Goal: Book appointment/travel/reservation

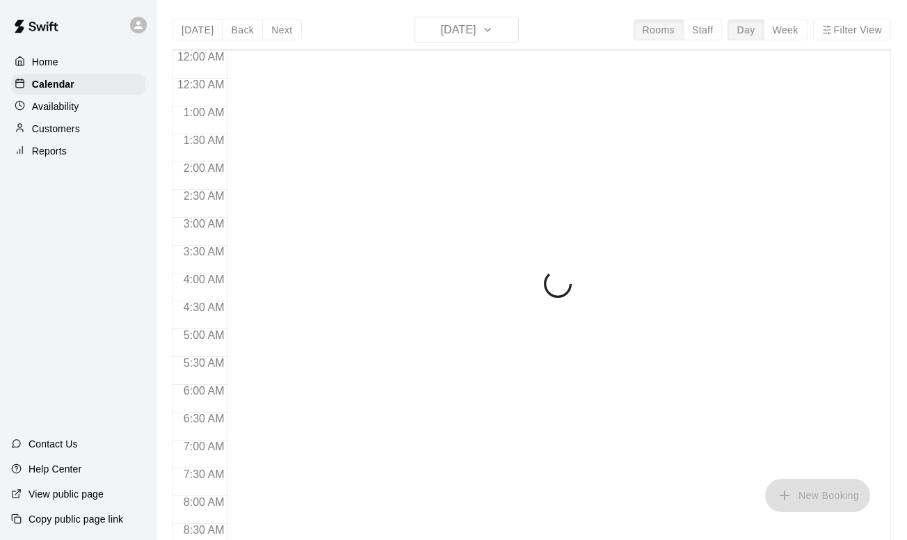
scroll to position [831, 0]
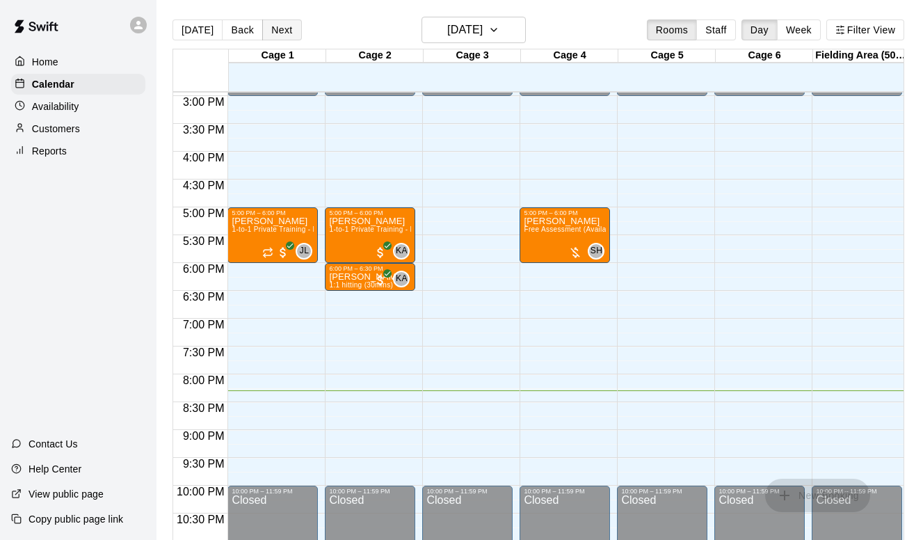
click at [271, 28] on button "Next" at bounding box center [281, 29] width 39 height 21
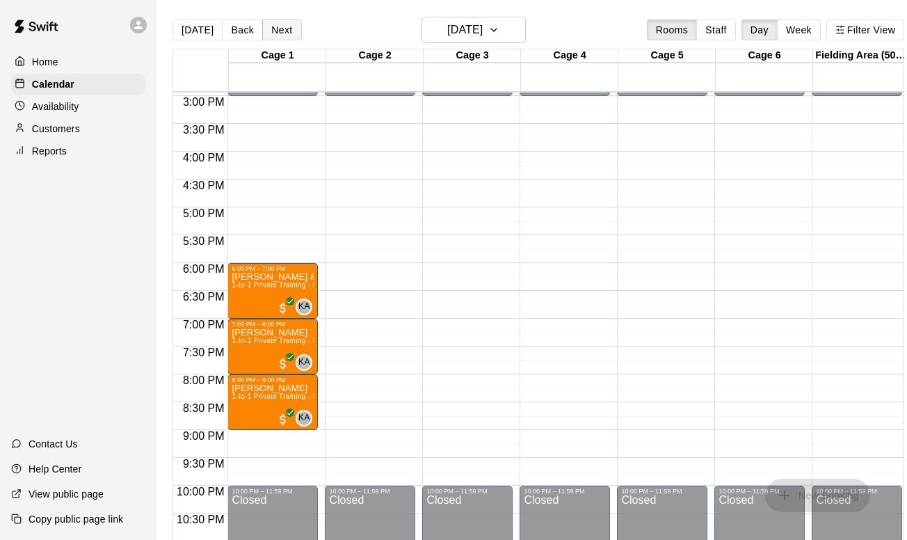
click at [271, 28] on button "Next" at bounding box center [281, 29] width 39 height 21
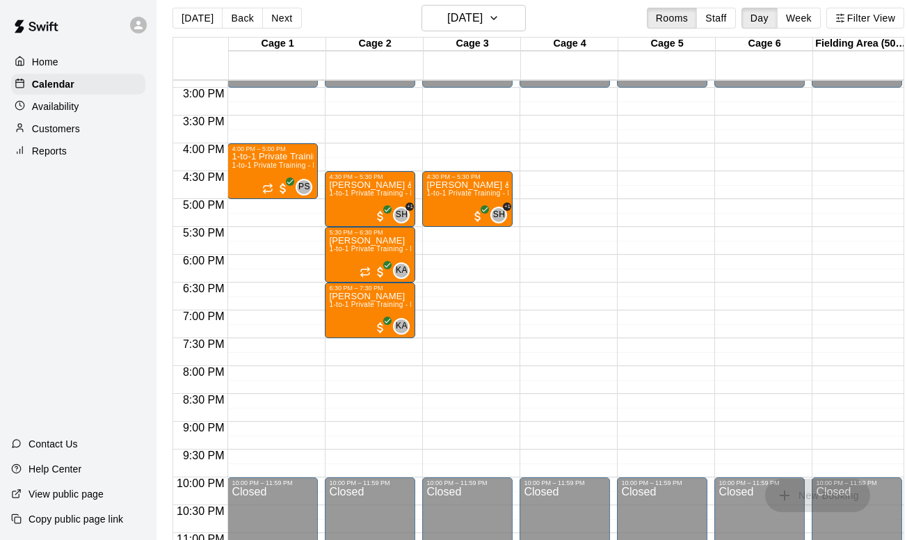
scroll to position [827, 0]
click at [285, 17] on button "Next" at bounding box center [281, 18] width 39 height 21
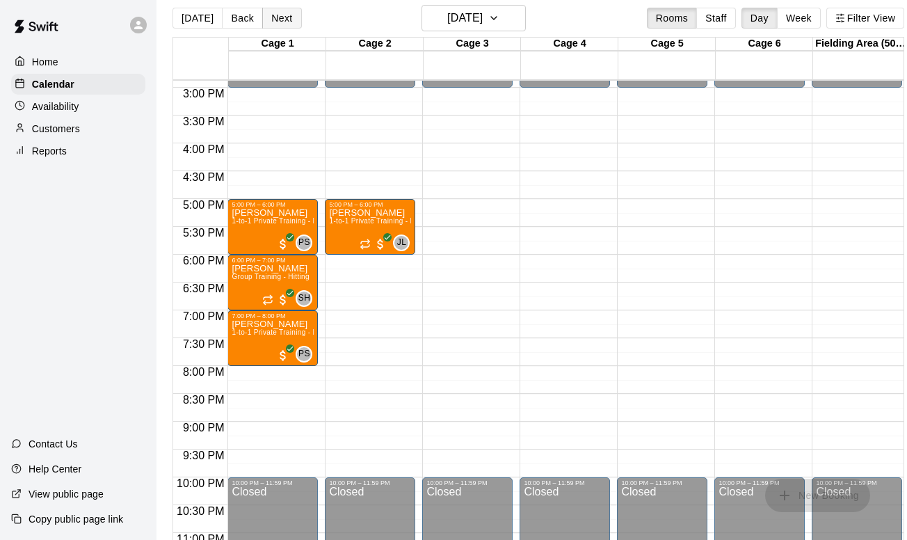
click at [284, 23] on button "Next" at bounding box center [281, 18] width 39 height 21
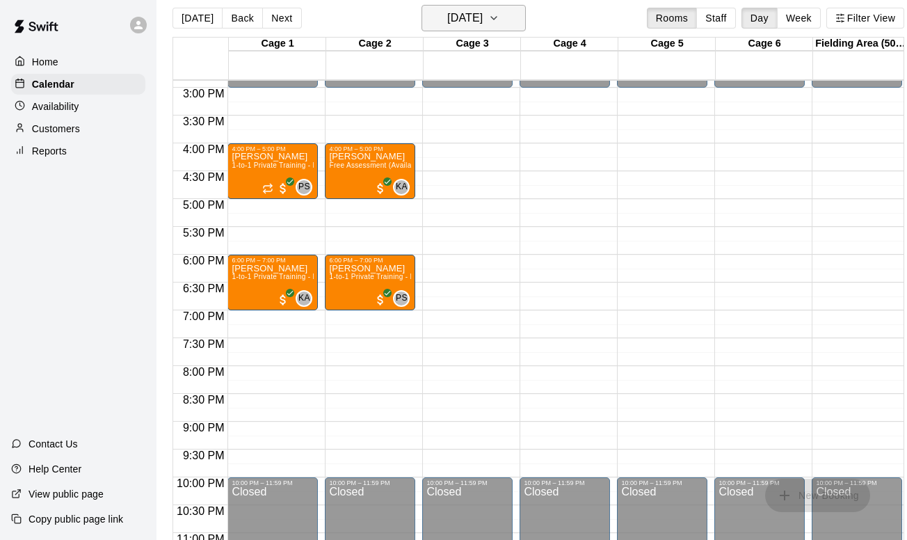
click at [476, 23] on h6 "[DATE]" at bounding box center [464, 17] width 35 height 19
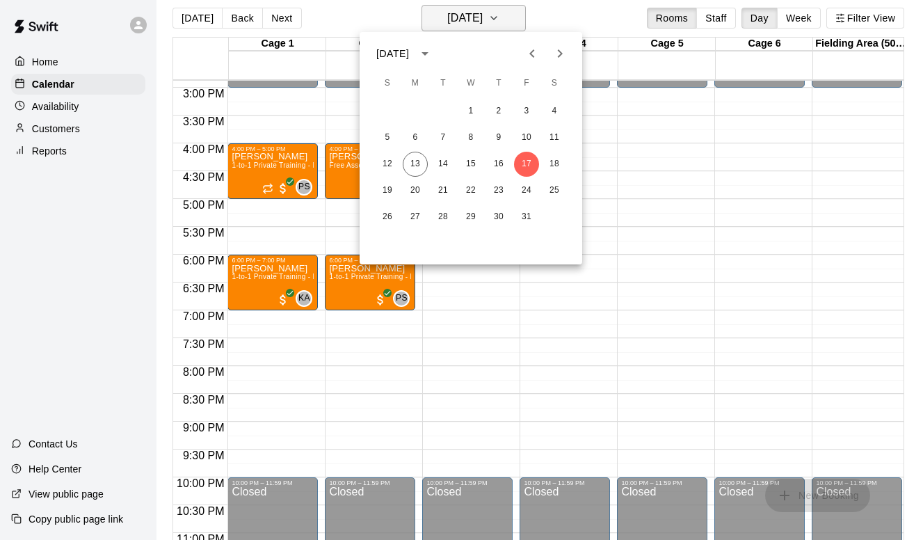
click at [476, 23] on div at bounding box center [453, 270] width 907 height 540
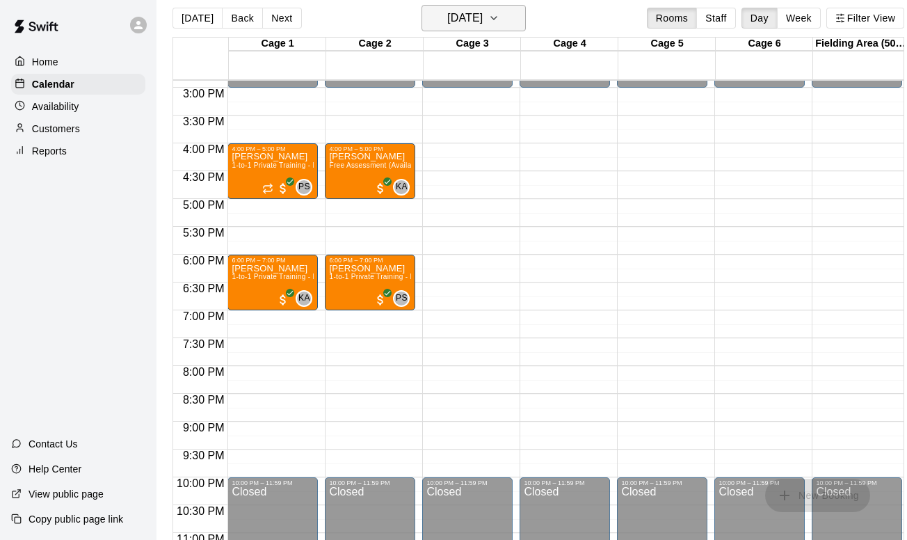
click at [483, 24] on h6 "[DATE]" at bounding box center [464, 17] width 35 height 19
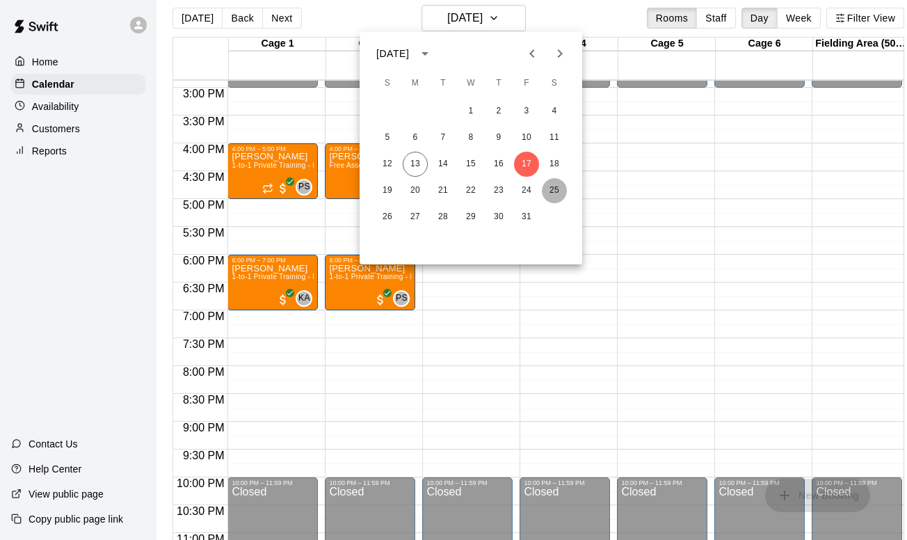
click at [546, 190] on button "25" at bounding box center [554, 190] width 25 height 25
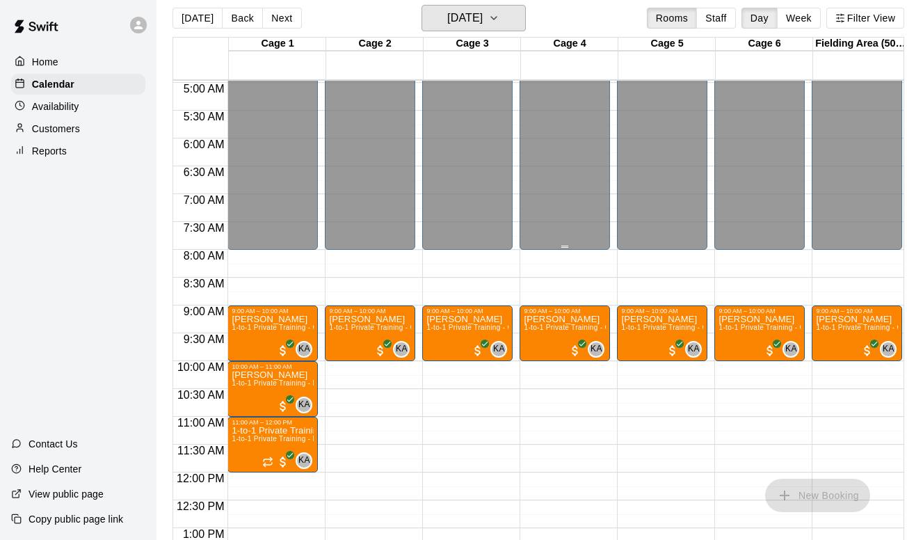
scroll to position [350, 0]
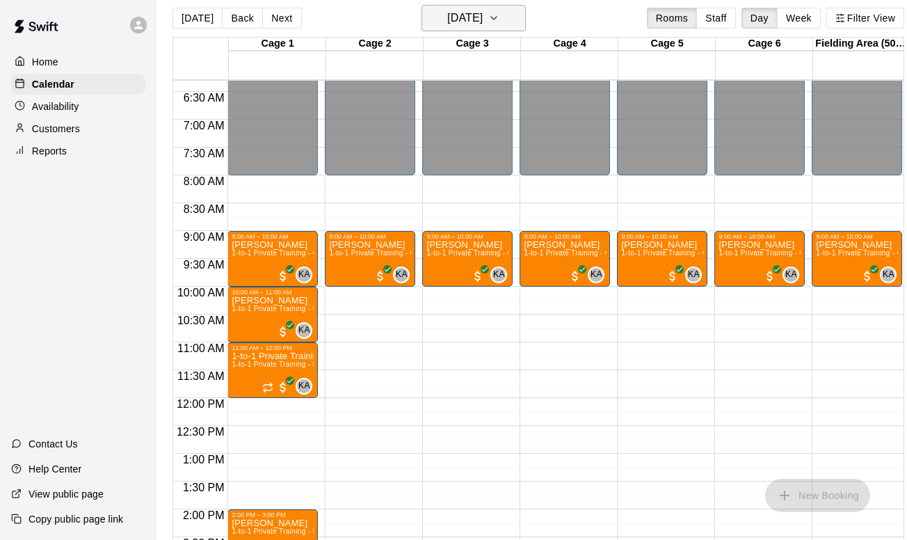
click at [483, 11] on h6 "[DATE]" at bounding box center [464, 17] width 35 height 19
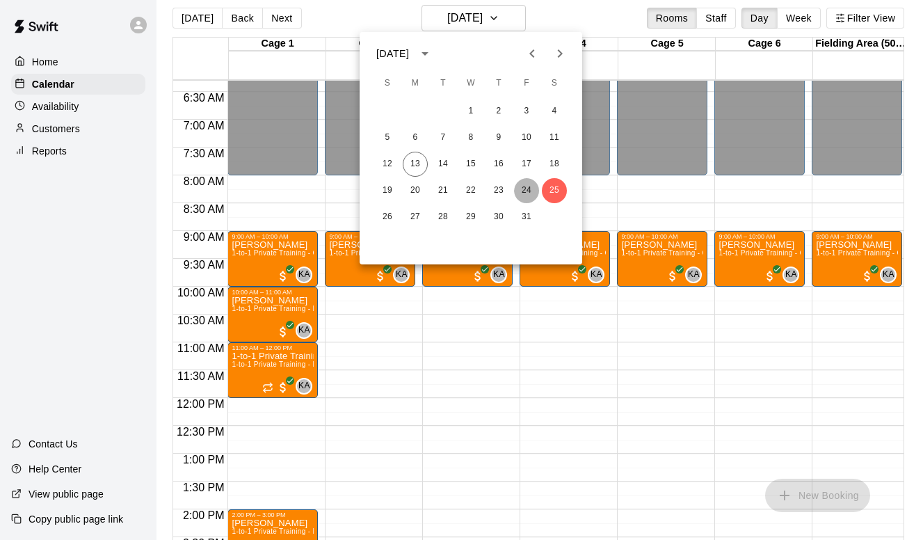
click at [526, 184] on button "24" at bounding box center [526, 190] width 25 height 25
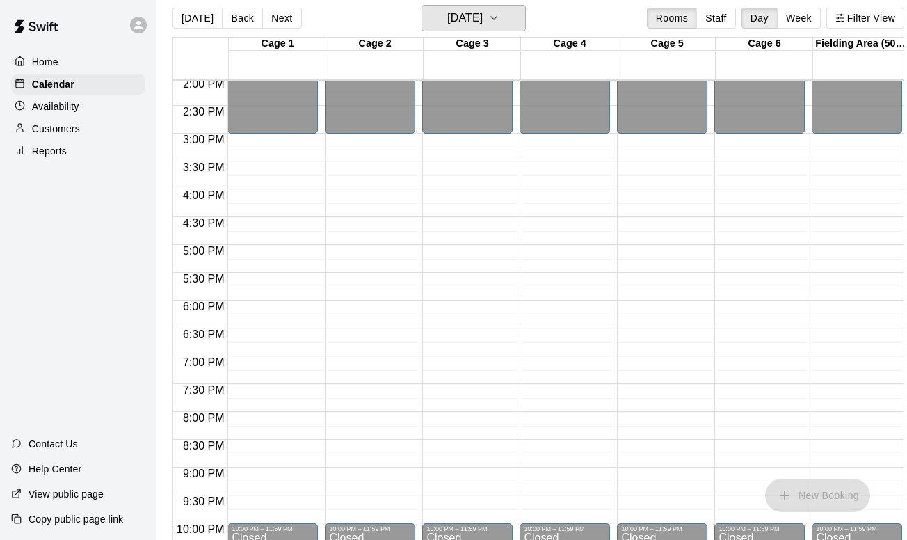
scroll to position [810, 0]
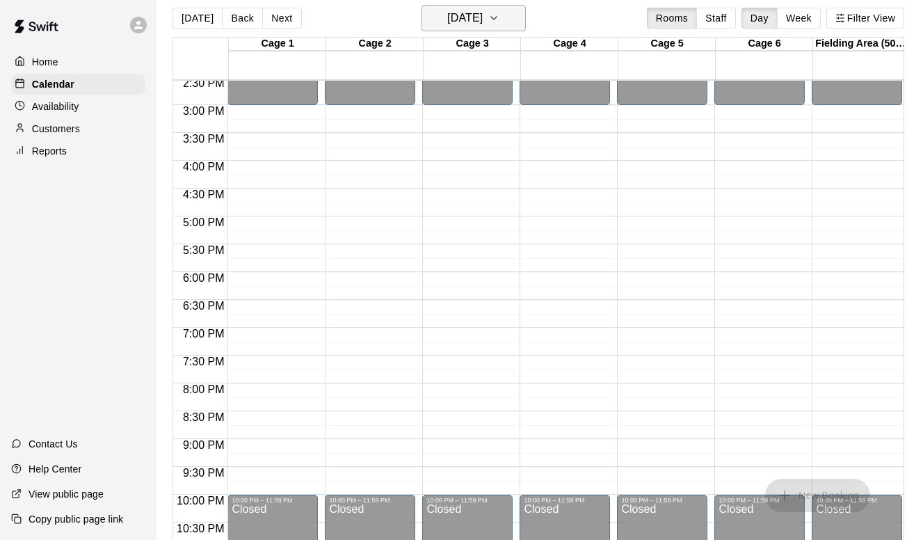
click at [499, 10] on icon "button" at bounding box center [493, 18] width 11 height 17
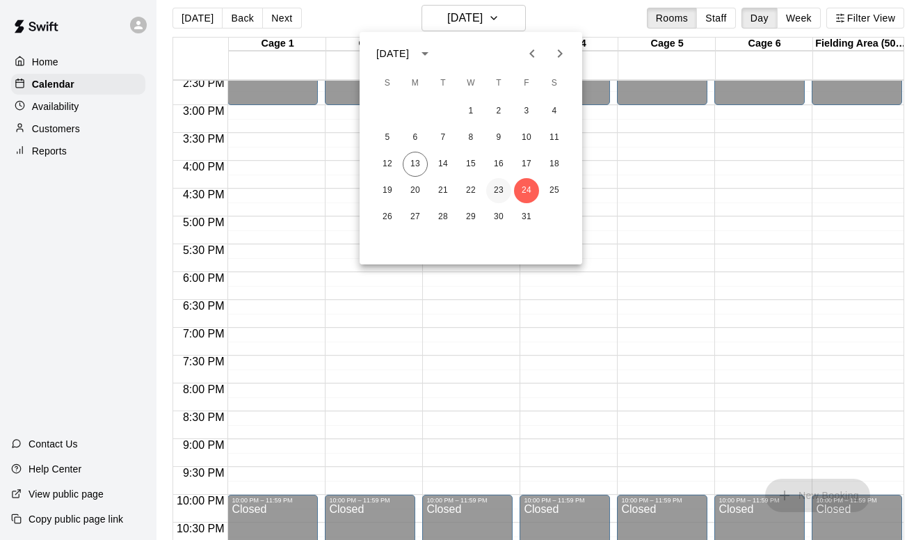
click at [500, 189] on button "23" at bounding box center [498, 190] width 25 height 25
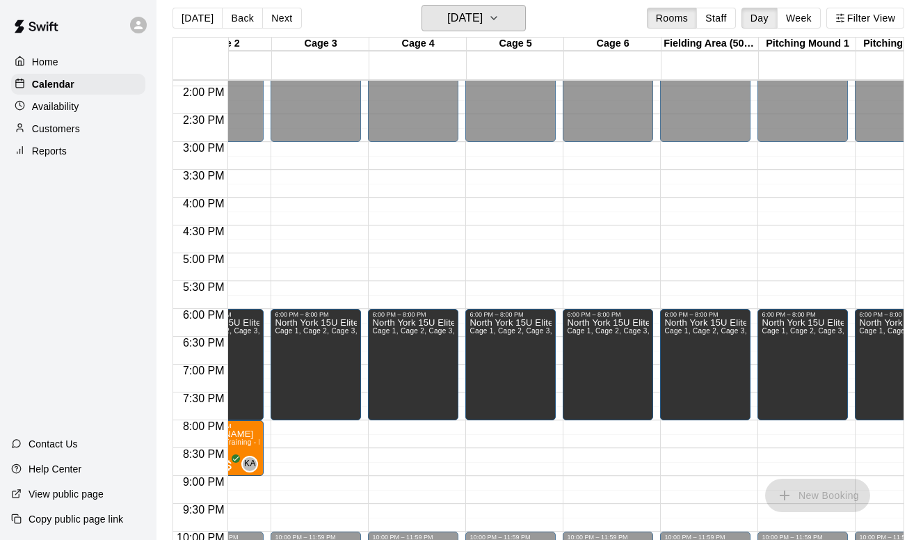
scroll to position [773, 396]
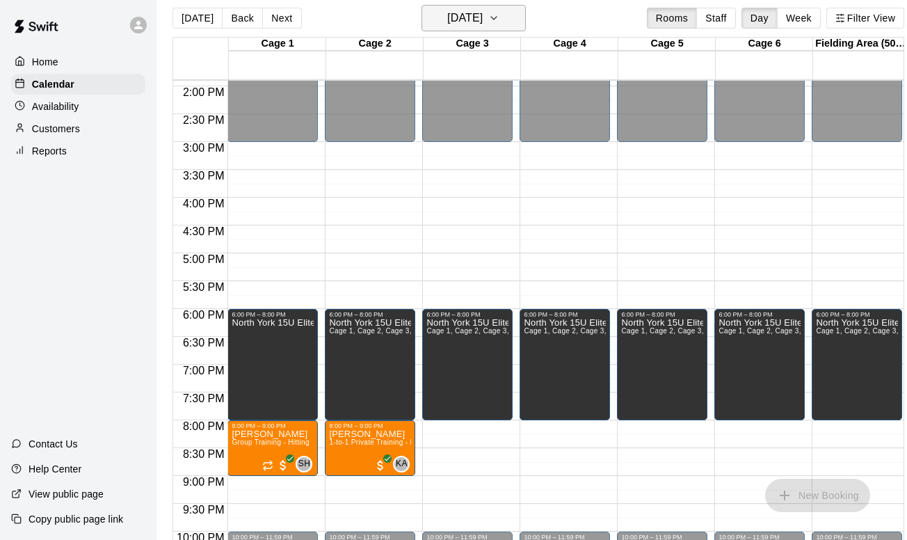
click at [466, 12] on h6 "[DATE]" at bounding box center [464, 17] width 35 height 19
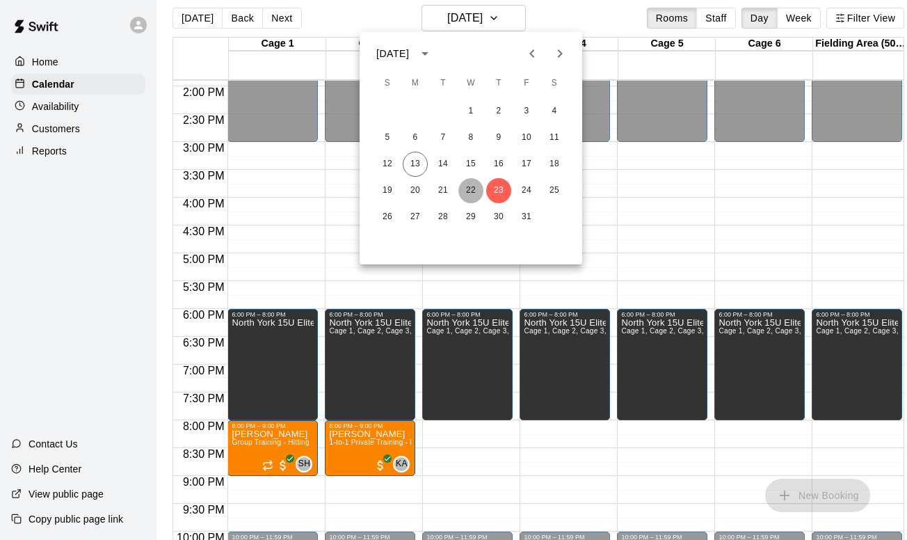
click at [469, 189] on button "22" at bounding box center [470, 190] width 25 height 25
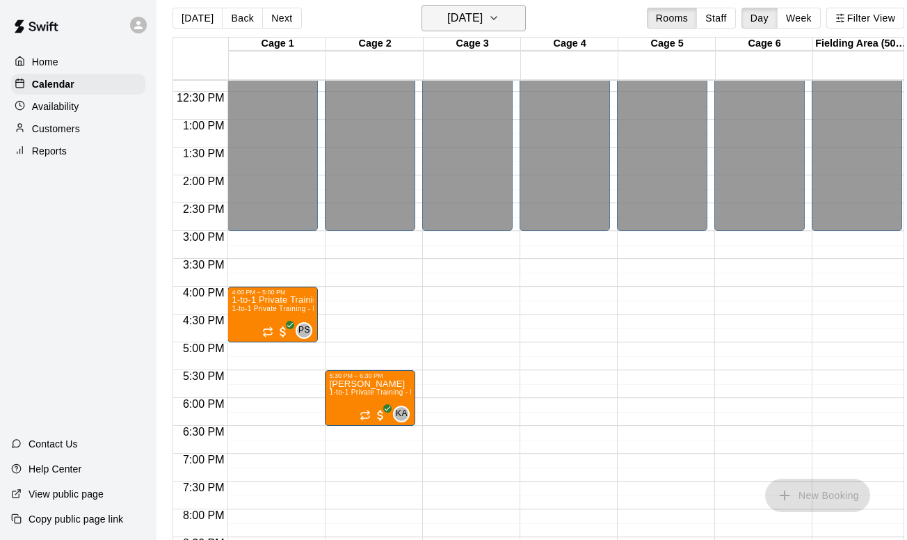
click at [474, 12] on h6 "[DATE]" at bounding box center [464, 17] width 35 height 19
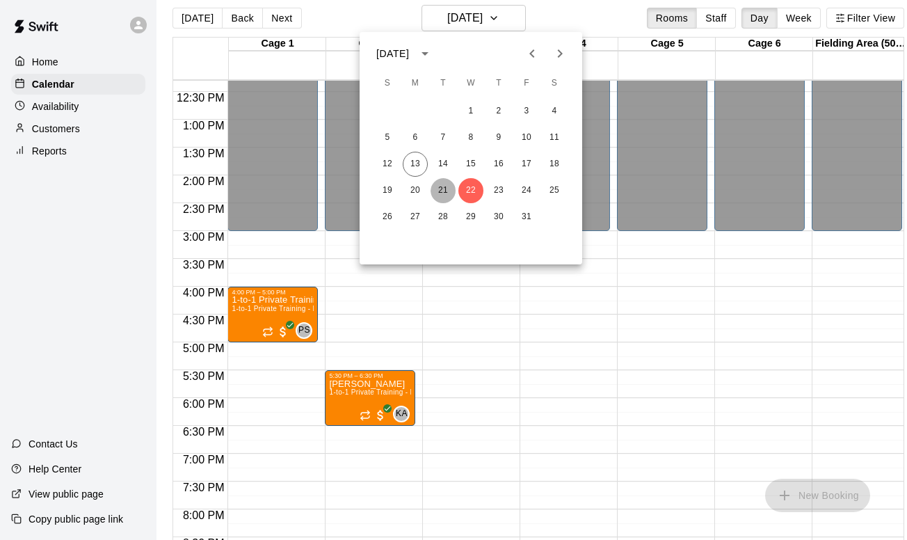
click at [446, 186] on button "21" at bounding box center [442, 190] width 25 height 25
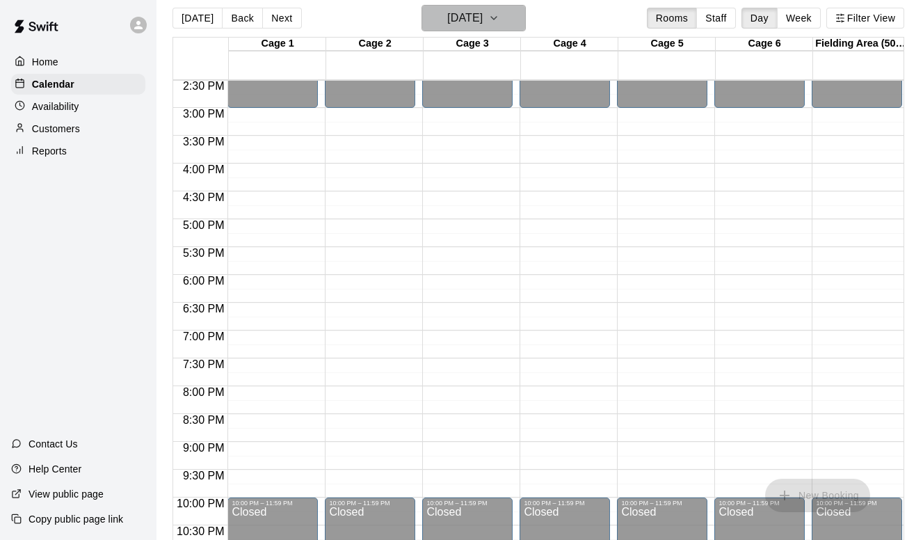
click at [453, 17] on h6 "[DATE]" at bounding box center [464, 17] width 35 height 19
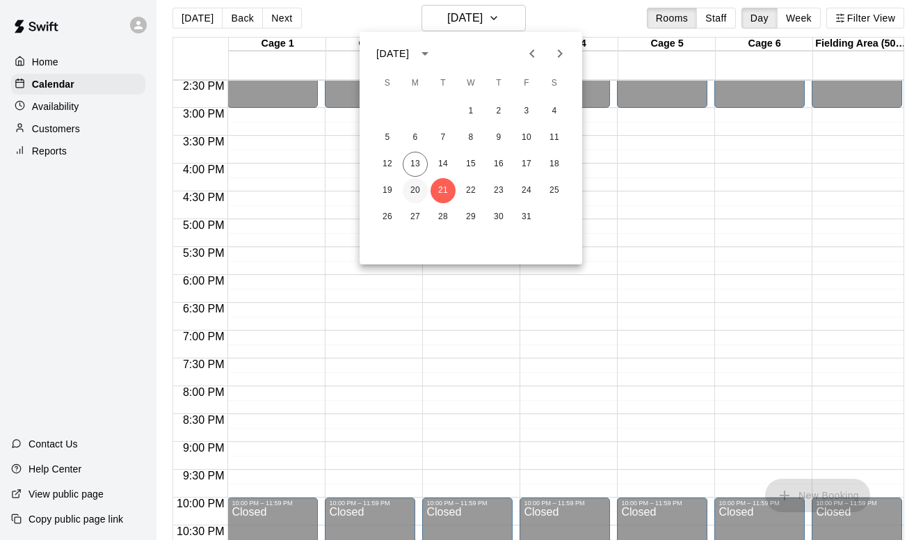
click at [419, 183] on button "20" at bounding box center [415, 190] width 25 height 25
